Goal: Task Accomplishment & Management: Manage account settings

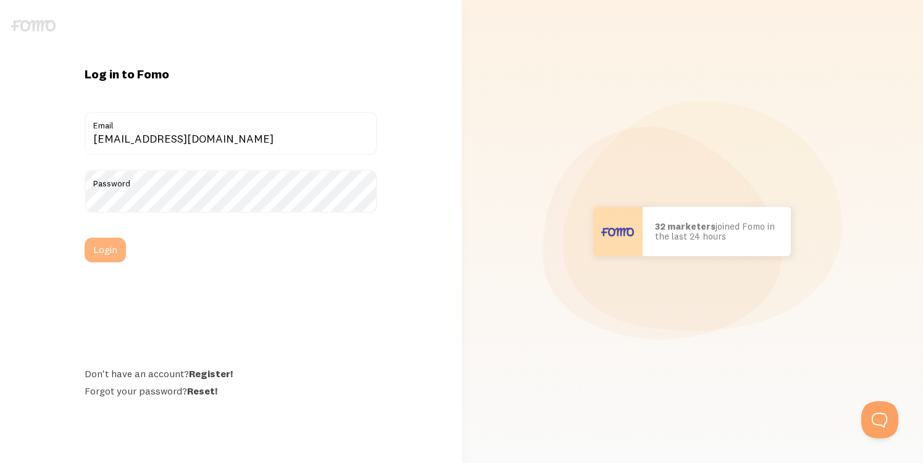
click at [101, 253] on button "Login" at bounding box center [105, 250] width 41 height 25
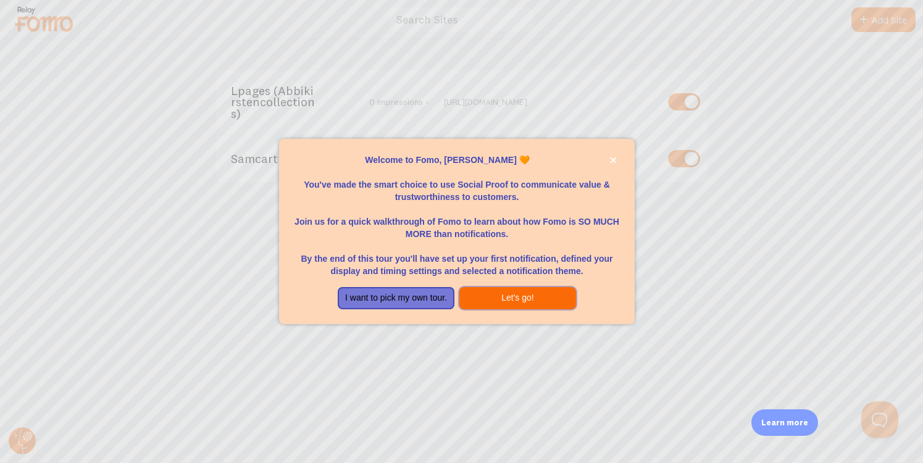
click at [527, 299] on button "Let's go!" at bounding box center [518, 298] width 117 height 22
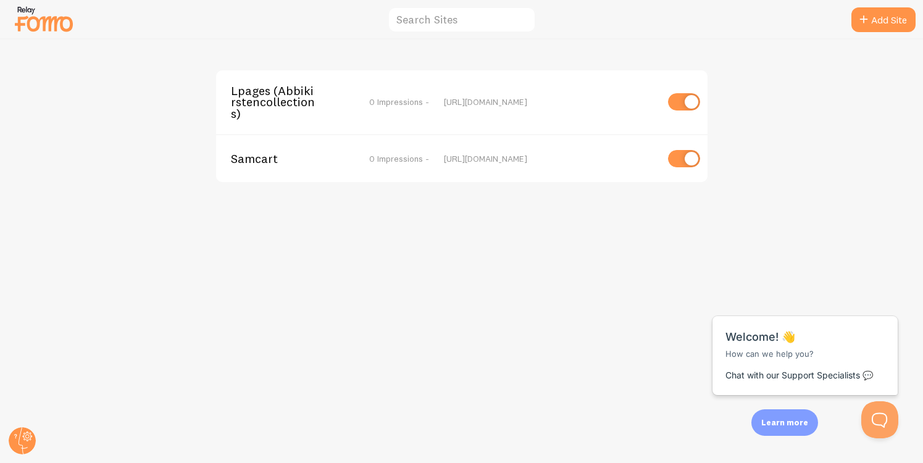
click at [836, 253] on div "Lpages (Abbikirstencollections) 0 Impressions - https://abbikirstencollections.…" at bounding box center [462, 252] width 923 height 424
click at [72, 33] on img at bounding box center [44, 18] width 62 height 31
click at [261, 163] on span "Samcart" at bounding box center [280, 158] width 99 height 11
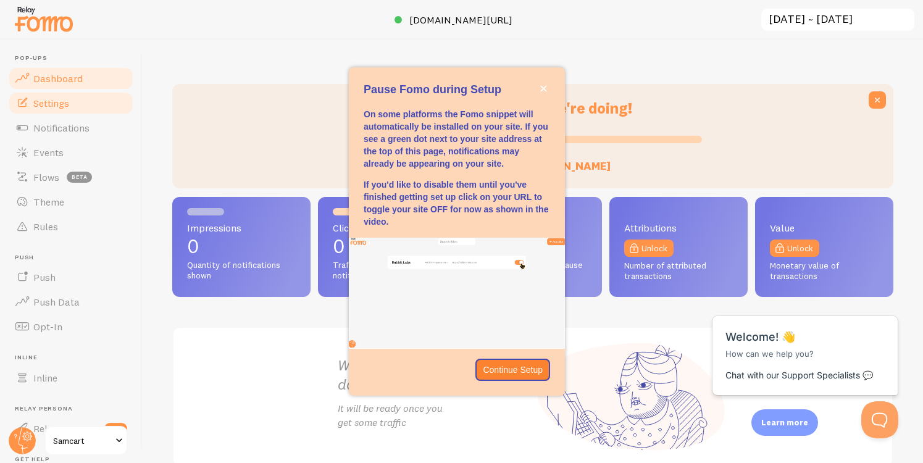
click at [42, 111] on link "Settings" at bounding box center [70, 103] width 127 height 25
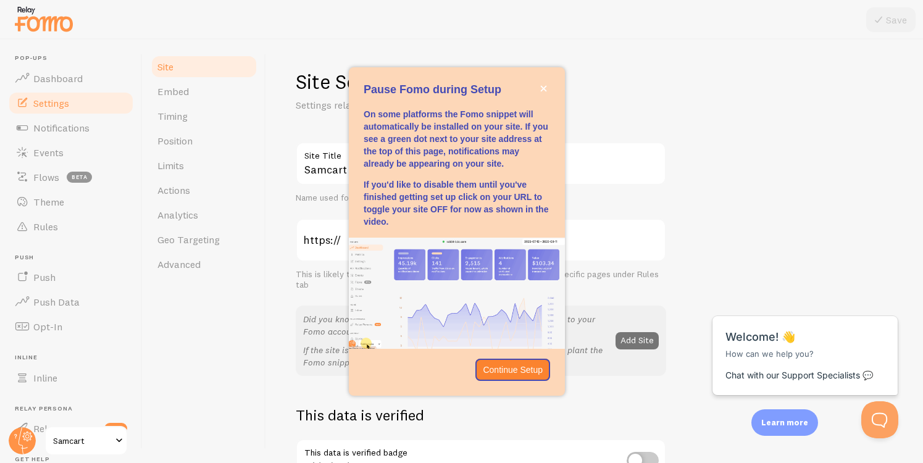
click at [544, 80] on div "Pause Fomo during Setup" at bounding box center [457, 74] width 216 height 15
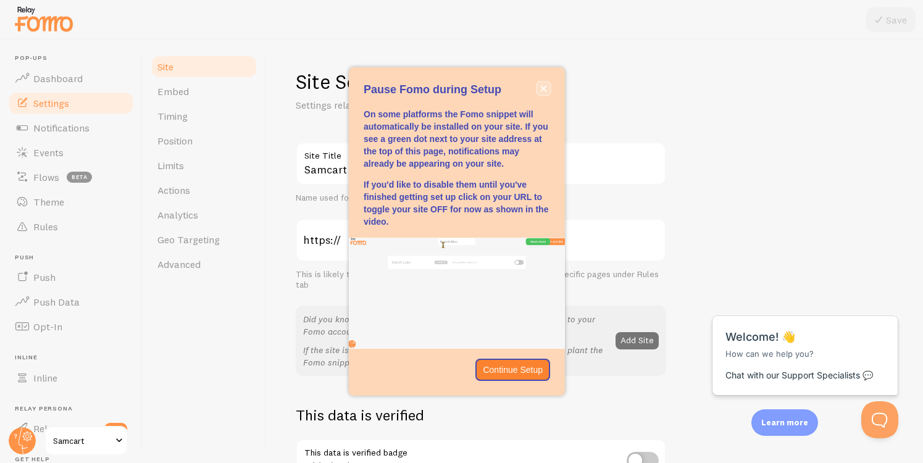
click at [540, 90] on icon "close," at bounding box center [543, 88] width 7 height 7
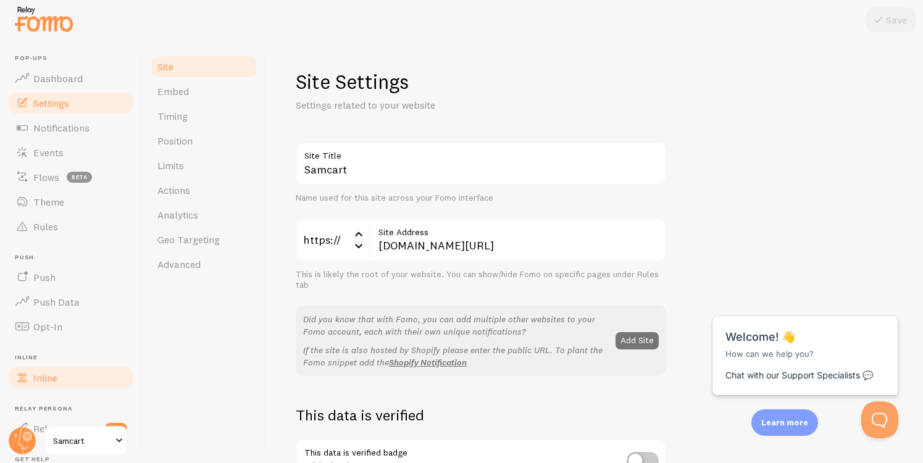
scroll to position [122, 0]
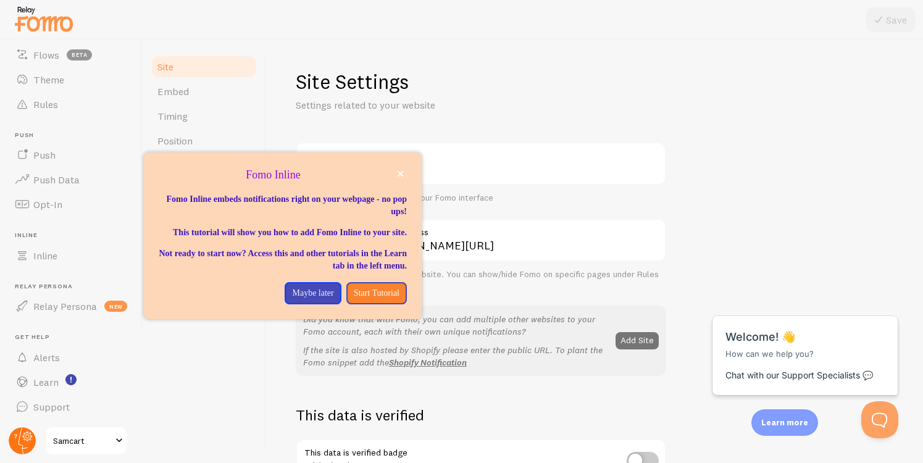
click at [32, 442] on circle at bounding box center [22, 440] width 27 height 27
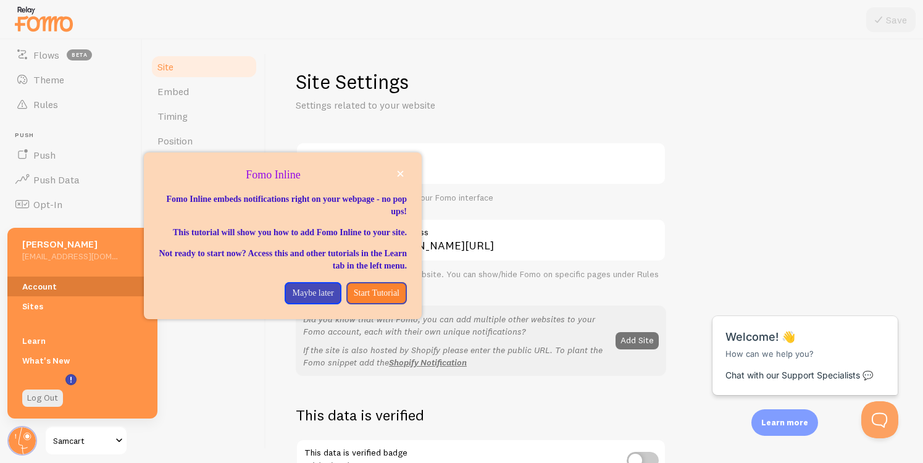
click at [57, 287] on link "Account" at bounding box center [82, 287] width 150 height 20
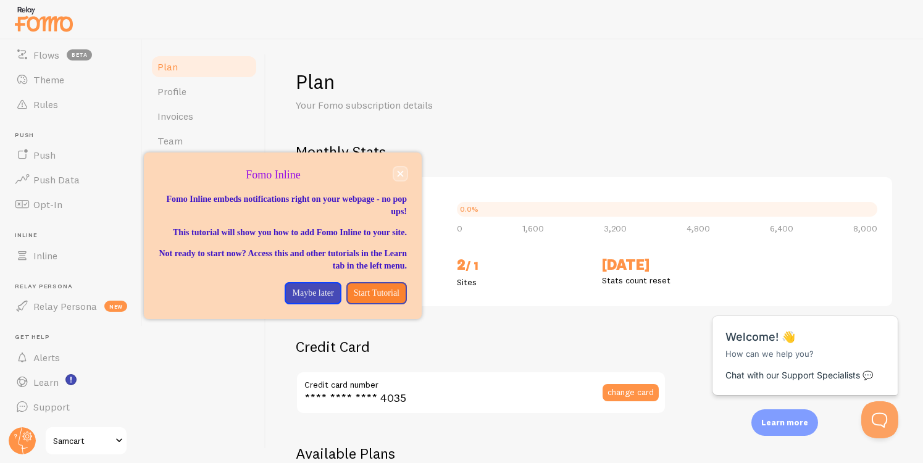
click at [397, 177] on button "close," at bounding box center [400, 173] width 13 height 13
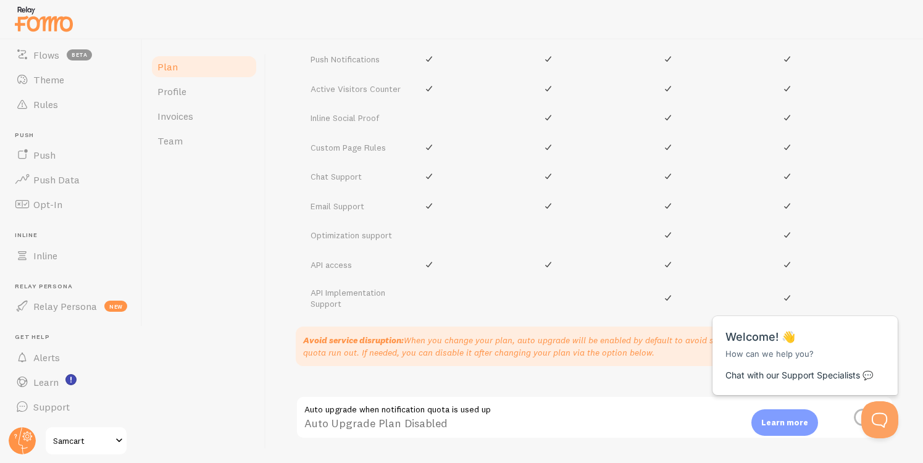
scroll to position [709, 0]
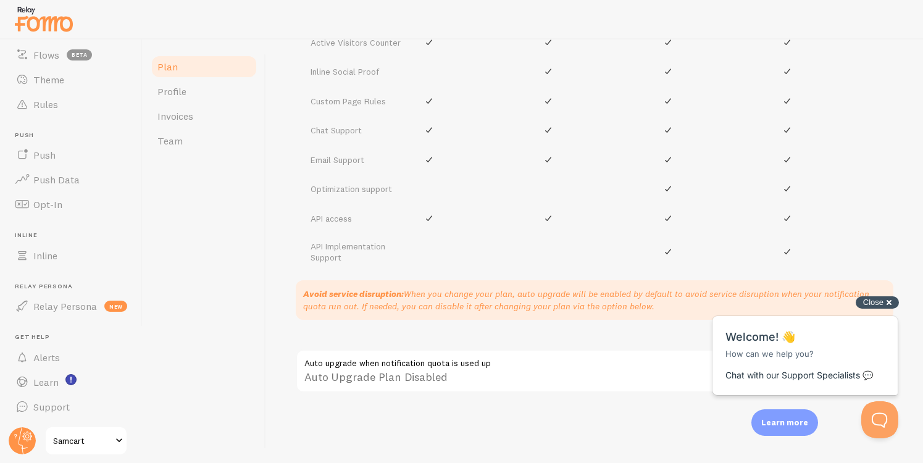
click at [884, 306] on div "Close cross-small" at bounding box center [877, 302] width 43 height 13
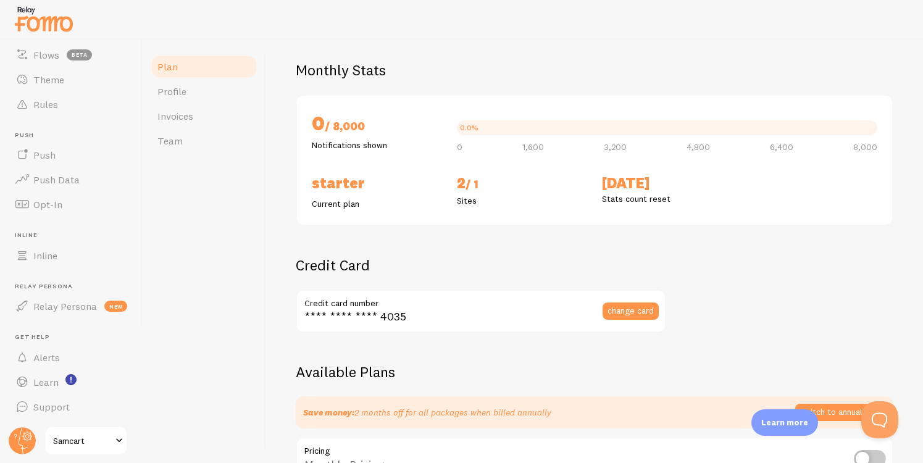
scroll to position [56, 0]
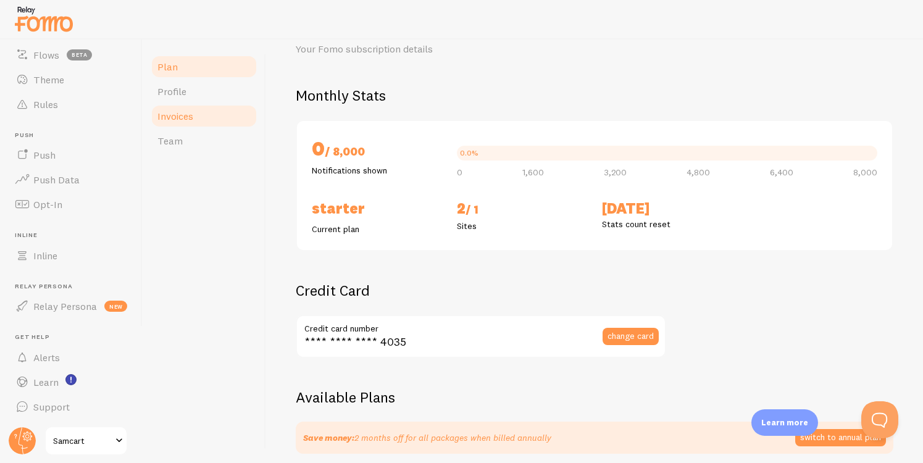
click at [186, 119] on span "Invoices" at bounding box center [175, 116] width 36 height 12
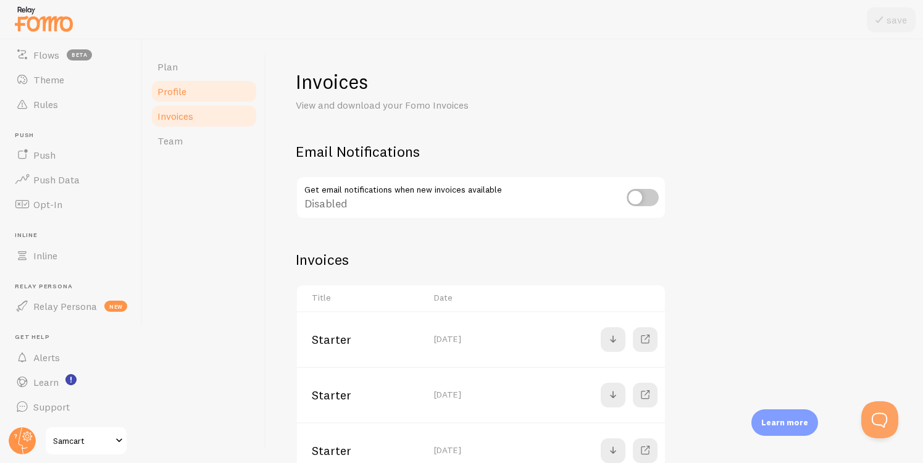
click at [204, 101] on link "Profile" at bounding box center [204, 91] width 108 height 25
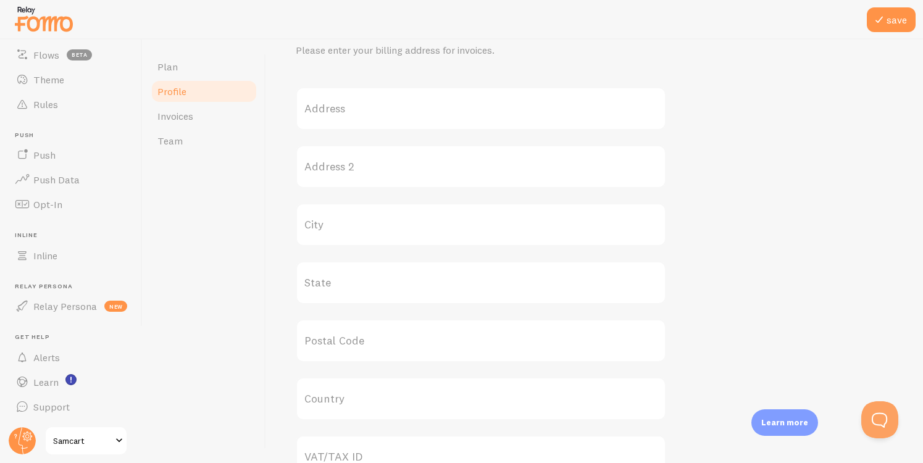
scroll to position [594, 0]
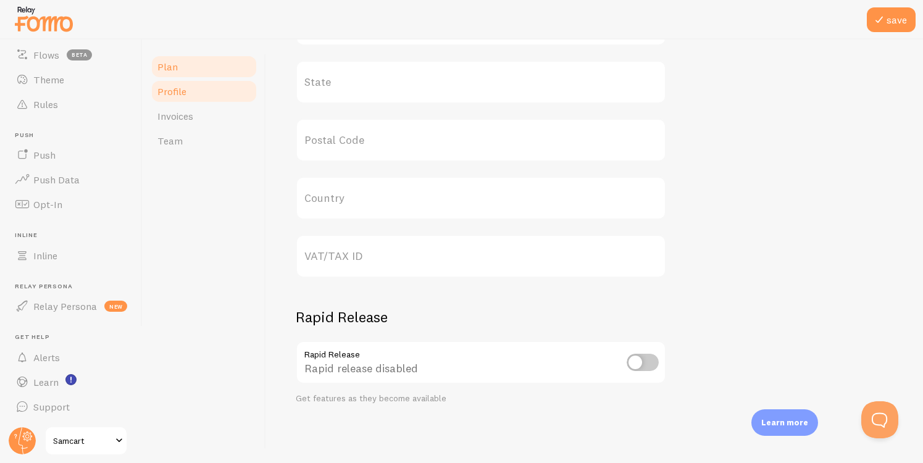
click at [248, 75] on link "Plan" at bounding box center [204, 66] width 108 height 25
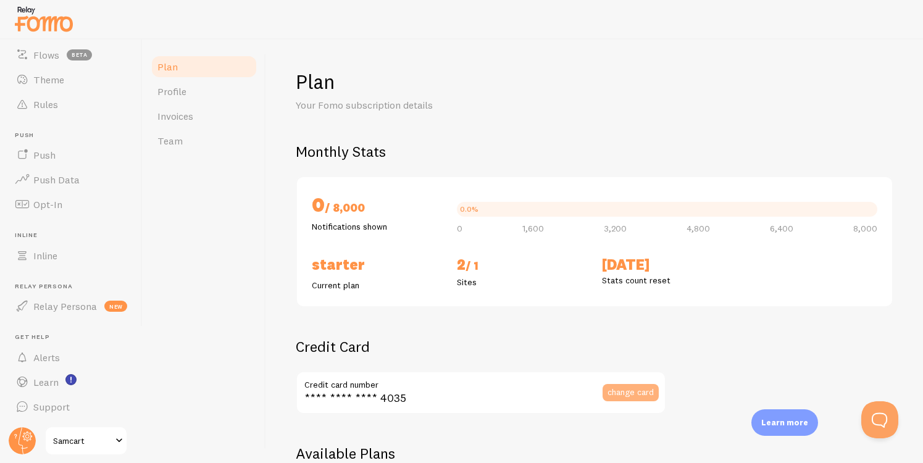
click at [626, 394] on span "change card" at bounding box center [631, 392] width 46 height 9
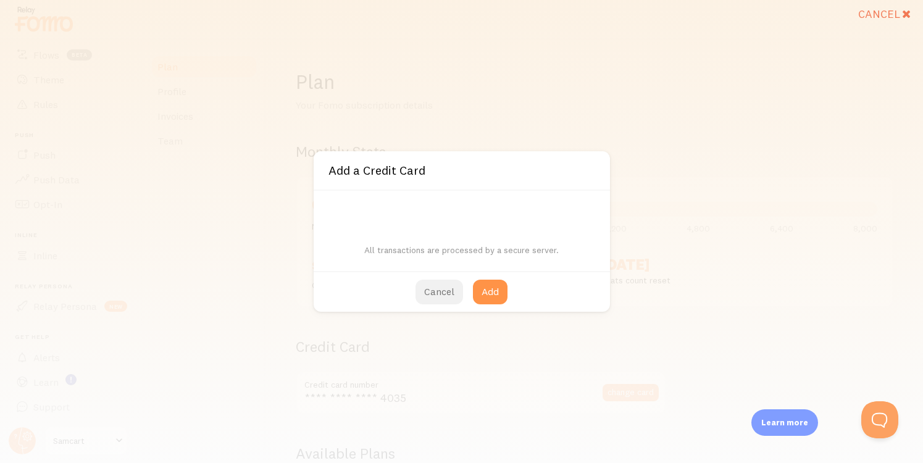
click at [445, 289] on button "Cancel" at bounding box center [440, 292] width 48 height 25
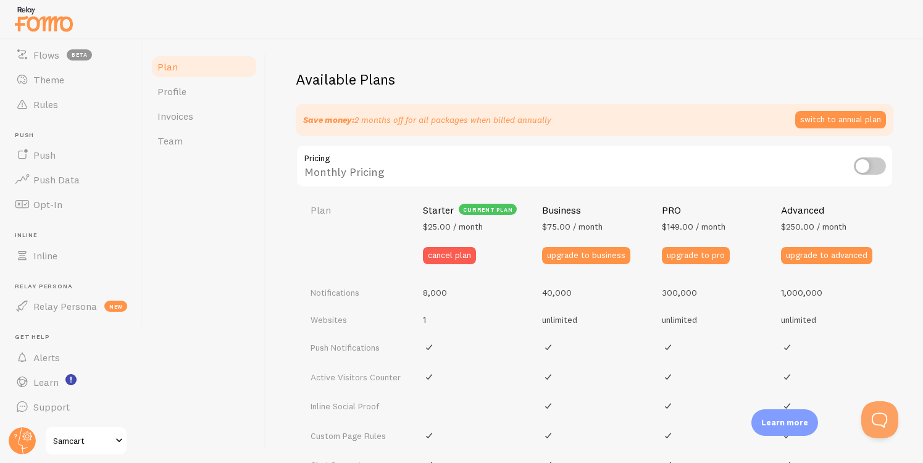
scroll to position [429, 0]
